Goal: Check status: Check status

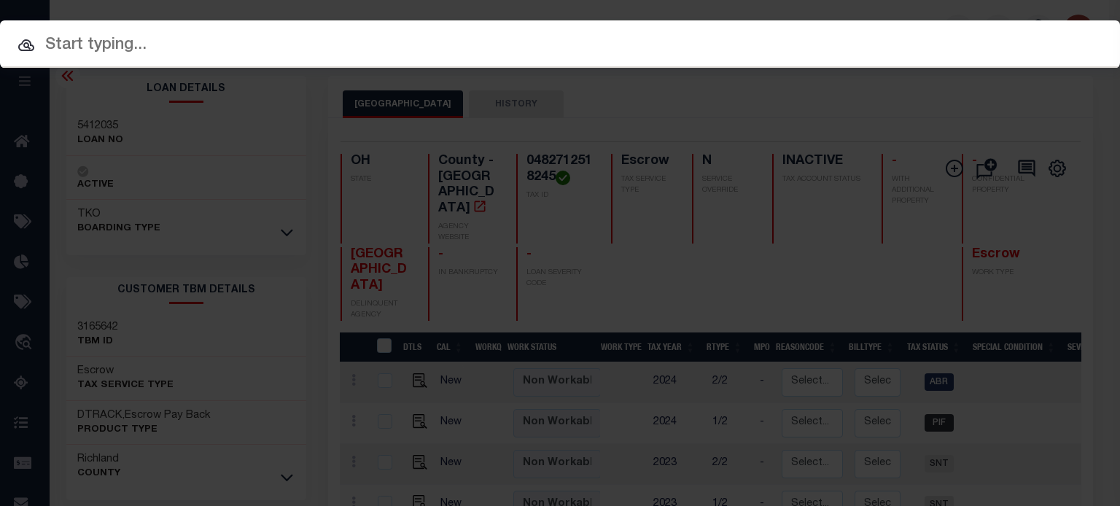
click at [507, 25] on div at bounding box center [560, 43] width 1120 height 47
drag, startPoint x: 315, startPoint y: 31, endPoint x: 285, endPoint y: 39, distance: 30.9
click at [309, 33] on div "Include Loans TBM Customers Borrowers Payments (Lender Non-Disb) Payments (Lend…" at bounding box center [560, 43] width 1120 height 47
click at [166, 53] on input "text" at bounding box center [560, 46] width 1120 height 26
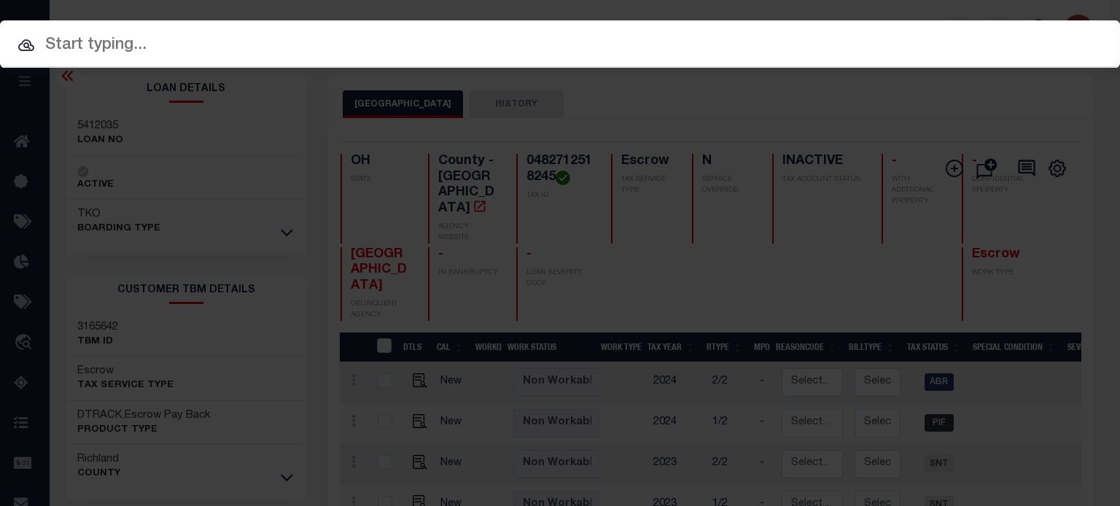
click at [163, 52] on input "text" at bounding box center [560, 46] width 1120 height 26
click at [90, 47] on input "text" at bounding box center [560, 46] width 1120 height 26
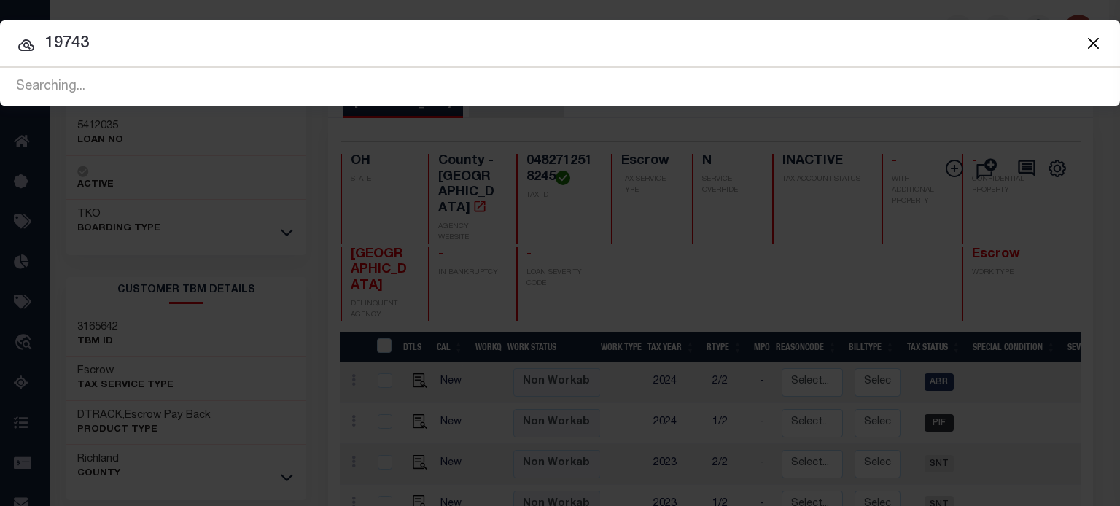
type input "19743"
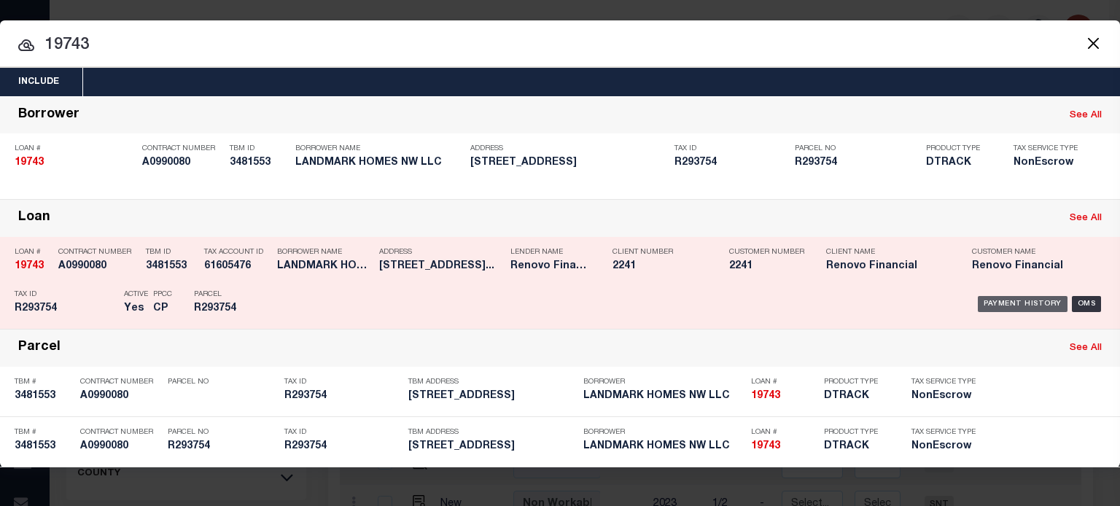
click at [1019, 302] on div "Payment History" at bounding box center [1023, 304] width 90 height 16
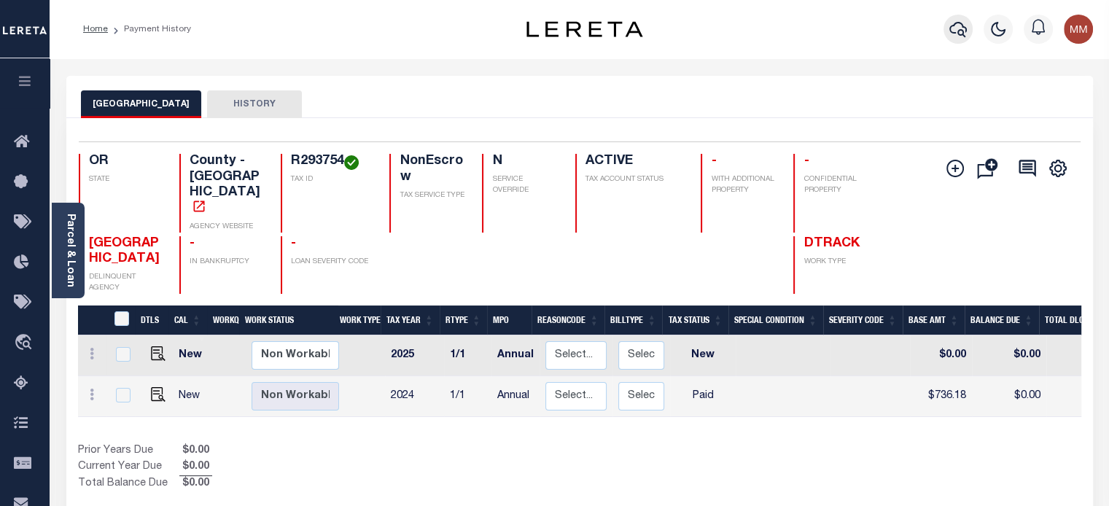
click at [964, 24] on icon "button" at bounding box center [957, 28] width 17 height 17
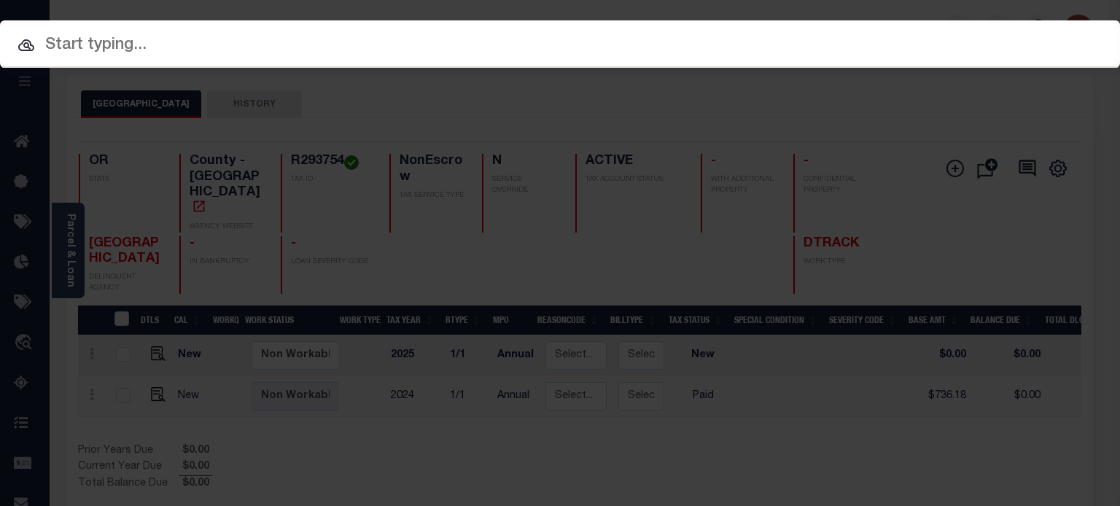
click at [712, 48] on input "text" at bounding box center [560, 46] width 1120 height 26
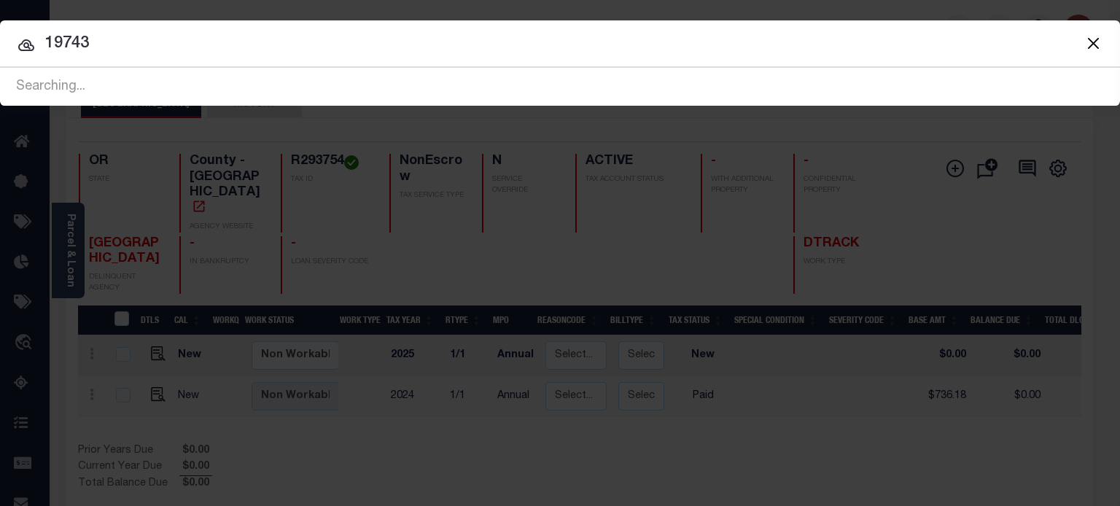
type input "19743"
